Goal: Task Accomplishment & Management: Use online tool/utility

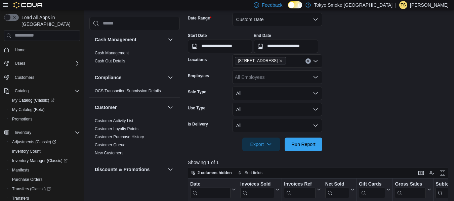
scroll to position [102, 0]
click at [294, 150] on span "Run Report" at bounding box center [304, 143] width 30 height 13
click at [312, 137] on form "**********" at bounding box center [319, 77] width 263 height 146
click at [304, 143] on span "Run Report" at bounding box center [303, 143] width 24 height 7
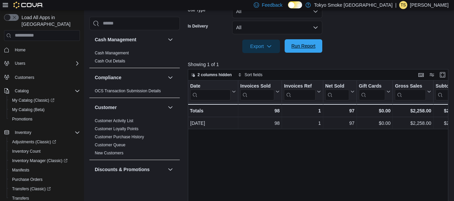
scroll to position [200, 0]
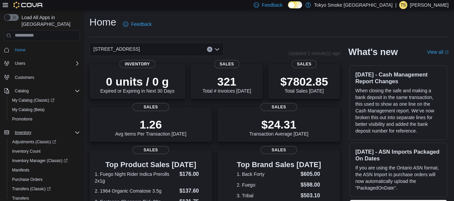
scroll to position [87, 0]
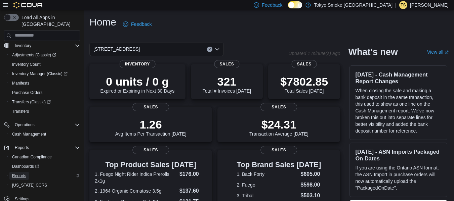
click at [23, 173] on span "Reports" at bounding box center [19, 175] width 14 height 5
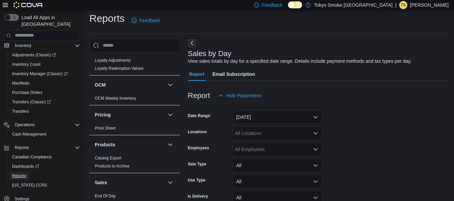
scroll to position [497, 0]
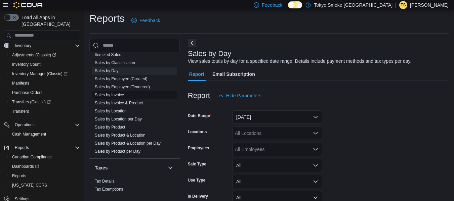
click at [114, 94] on link "Sales by Invoice" at bounding box center [109, 95] width 29 height 5
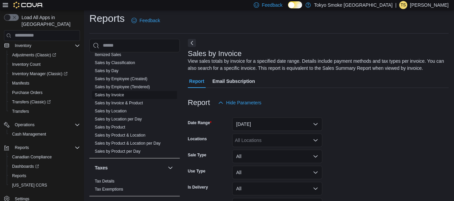
scroll to position [23, 0]
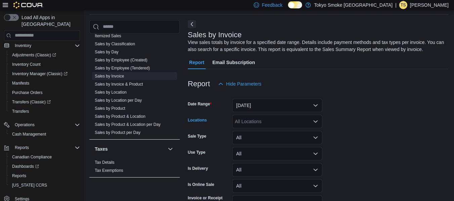
click at [262, 118] on div "All Locations" at bounding box center [277, 121] width 90 height 13
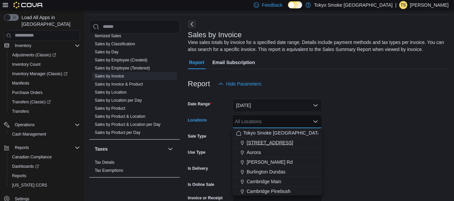
click at [272, 145] on span "[STREET_ADDRESS]" at bounding box center [270, 142] width 46 height 7
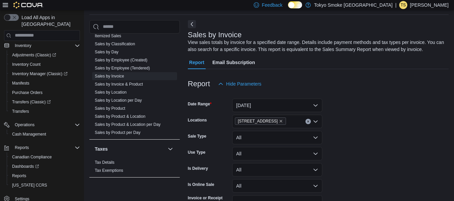
click at [362, 150] on form "Date Range [DATE] Locations [STREET_ADDRESS] Sale Type All Use Type All Is Deli…" at bounding box center [318, 159] width 261 height 137
click at [270, 106] on button "[DATE]" at bounding box center [277, 105] width 90 height 13
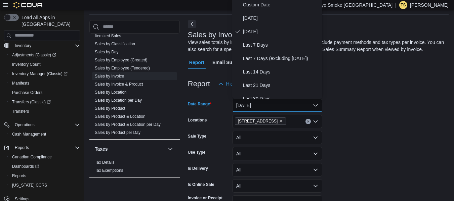
scroll to position [20, 0]
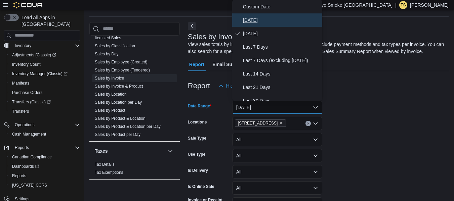
click at [253, 24] on span "[DATE]" at bounding box center [281, 20] width 77 height 8
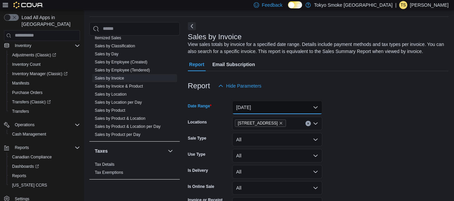
scroll to position [62, 0]
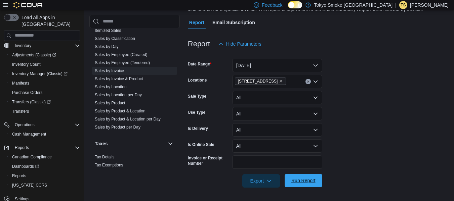
click at [302, 178] on span "Run Report" at bounding box center [303, 180] width 24 height 7
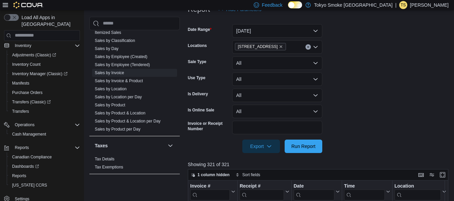
scroll to position [97, 0]
click at [298, 142] on span "Run Report" at bounding box center [304, 146] width 30 height 13
click at [263, 146] on span "Export" at bounding box center [261, 146] width 30 height 13
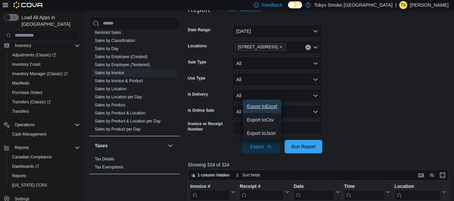
click at [259, 108] on span "Export to Excel" at bounding box center [262, 106] width 30 height 5
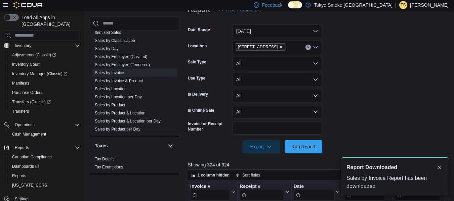
scroll to position [0, 0]
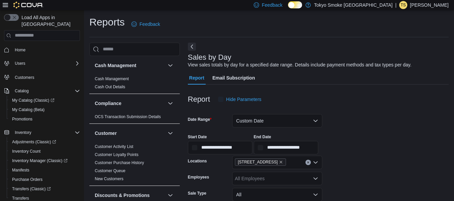
scroll to position [15, 0]
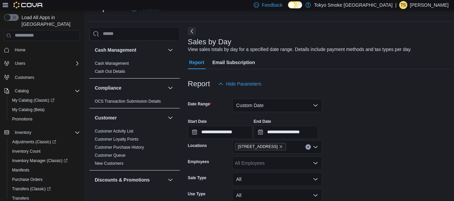
click at [289, 78] on div "Report Hide Parameters" at bounding box center [319, 83] width 263 height 13
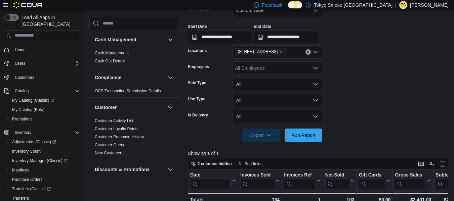
scroll to position [111, 0]
click at [294, 134] on span "Run Report" at bounding box center [303, 134] width 24 height 7
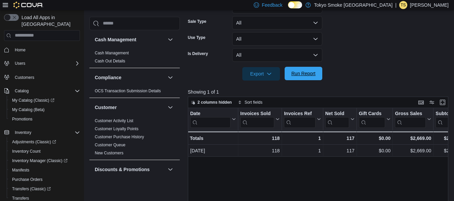
scroll to position [172, 0]
click at [293, 76] on span "Run Report" at bounding box center [303, 73] width 24 height 7
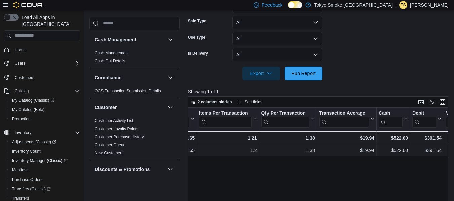
scroll to position [0, 515]
